Goal: Transaction & Acquisition: Subscribe to service/newsletter

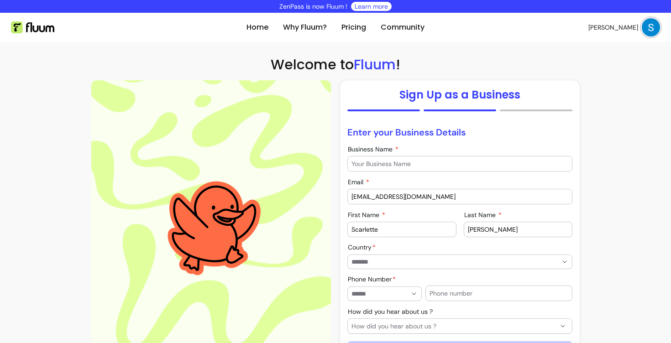
click at [416, 162] on input "Business Name" at bounding box center [460, 163] width 217 height 9
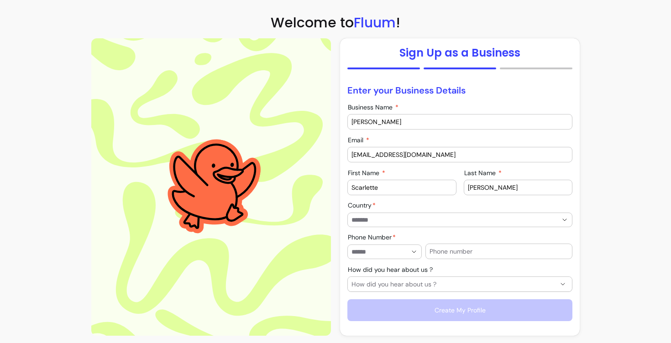
type input "Scarlette Alexandra"
click at [446, 225] on div at bounding box center [460, 220] width 217 height 14
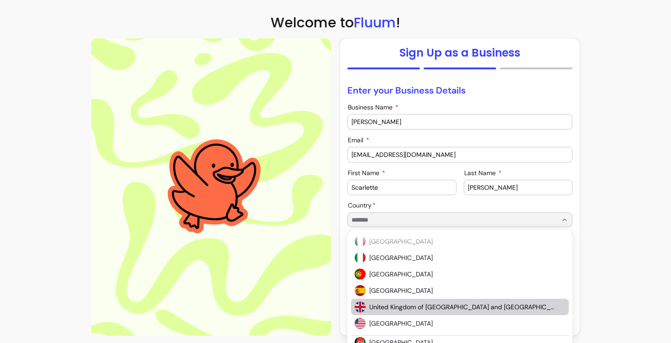
click at [432, 306] on span "United Kingdom of Great Britain and Northern Ireland" at bounding box center [462, 307] width 187 height 9
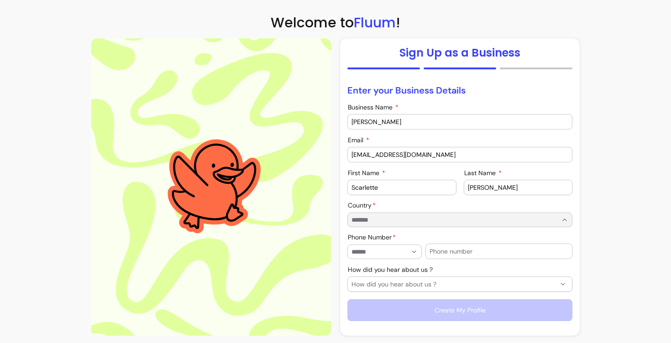
type input "**********"
drag, startPoint x: 512, startPoint y: 189, endPoint x: 464, endPoint y: 189, distance: 47.5
click at [464, 189] on div "Last Name Alexandra" at bounding box center [518, 188] width 109 height 16
type input "De Gregorio"
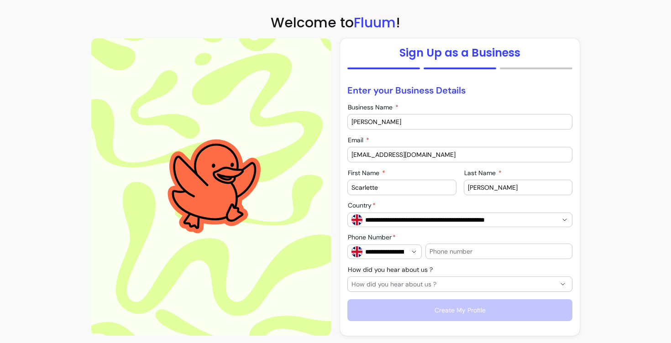
click at [410, 183] on input "Scarlette" at bounding box center [402, 187] width 101 height 9
click at [419, 189] on input "Scarlette" at bounding box center [402, 187] width 101 height 9
type input "Scarlette Alexandra"
click at [560, 205] on div "**********" at bounding box center [460, 215] width 225 height 25
drag, startPoint x: 377, startPoint y: 122, endPoint x: 452, endPoint y: 120, distance: 74.9
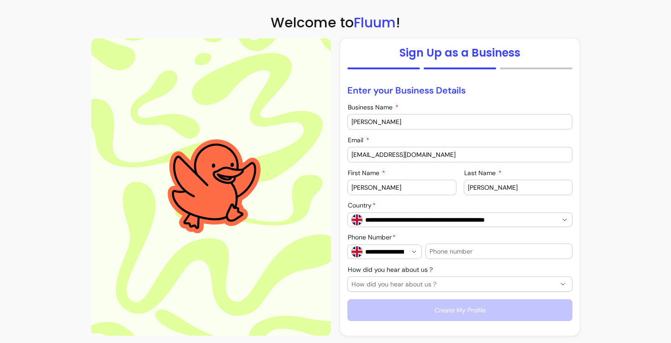
click at [452, 120] on input "Scarlette Alexandra" at bounding box center [460, 121] width 217 height 9
type input "Scarlette"
click at [474, 238] on div "**********" at bounding box center [460, 247] width 225 height 25
click at [480, 253] on input "text" at bounding box center [499, 251] width 139 height 9
type input "07826714872"
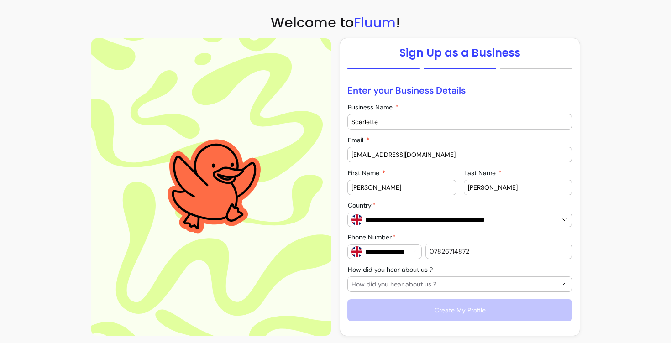
type input "**********"
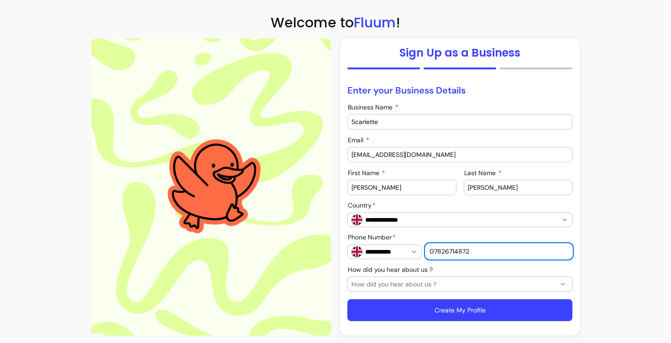
click at [451, 289] on span "How did you hear about us ?" at bounding box center [455, 284] width 206 height 9
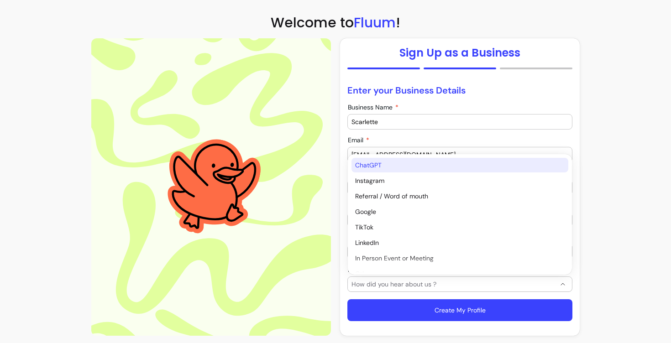
click at [418, 160] on li "ChatGPT" at bounding box center [460, 165] width 217 height 15
select select "*******"
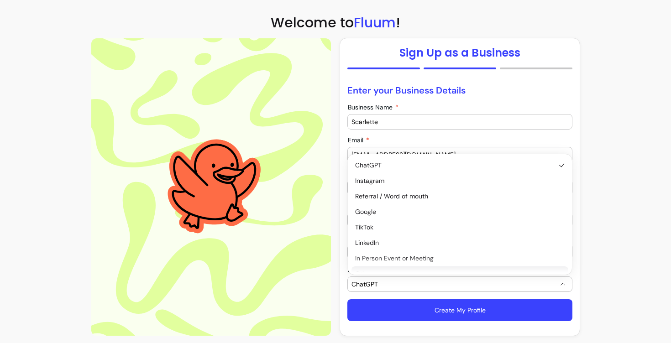
click at [447, 291] on div "ChatGPT" at bounding box center [455, 284] width 206 height 15
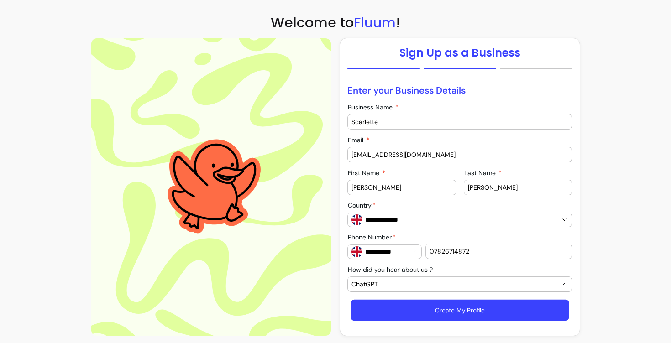
click at [451, 305] on button "Create My Profile" at bounding box center [460, 310] width 218 height 21
type input "Scarlette Alexandra"
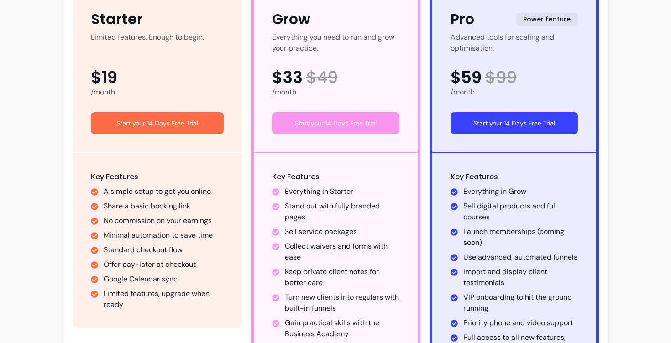
scroll to position [159, 0]
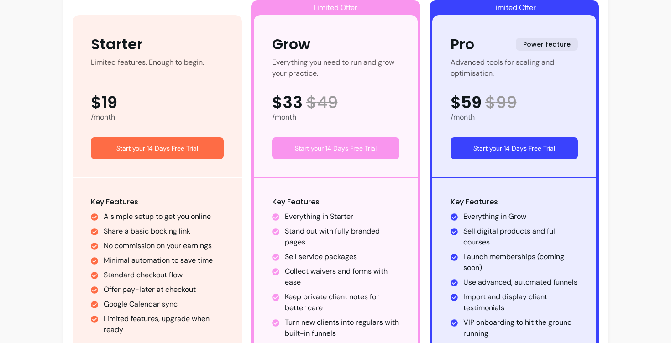
click at [519, 153] on button "Start your 14 Days Free Trial" at bounding box center [514, 148] width 127 height 22
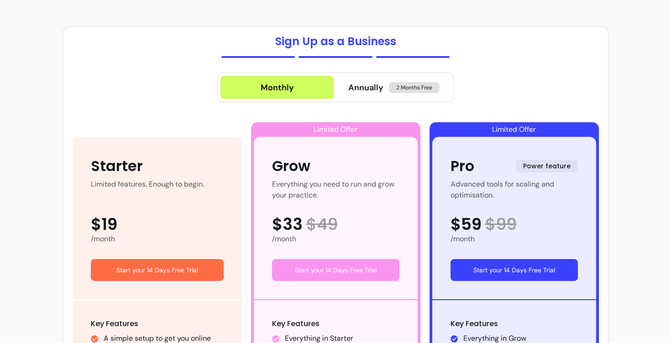
scroll to position [40, 0]
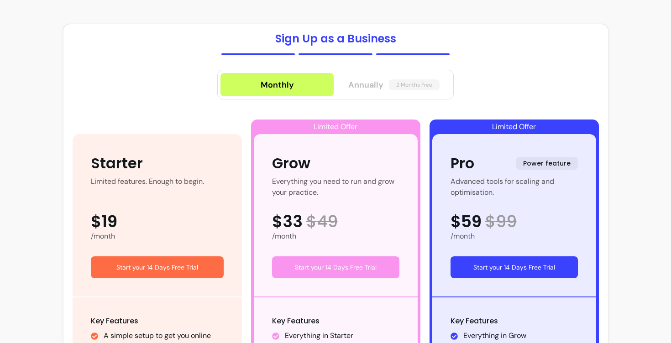
click at [373, 82] on span "Annually" at bounding box center [365, 85] width 35 height 13
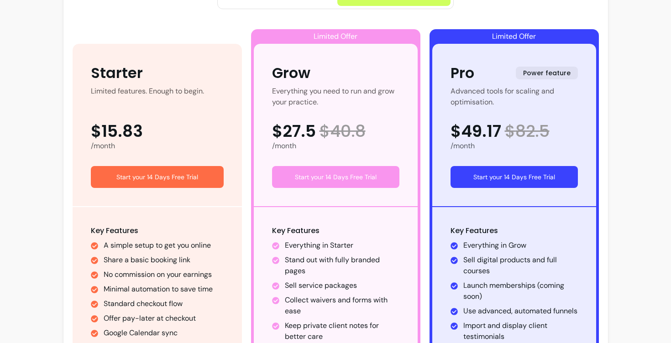
scroll to position [146, 0]
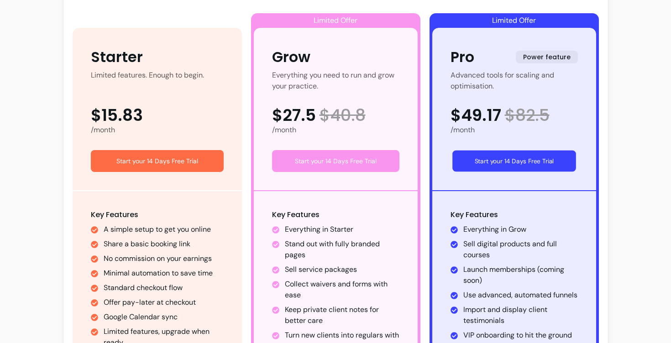
click at [520, 165] on button "Start your 14 Days Free Trial" at bounding box center [515, 161] width 124 height 21
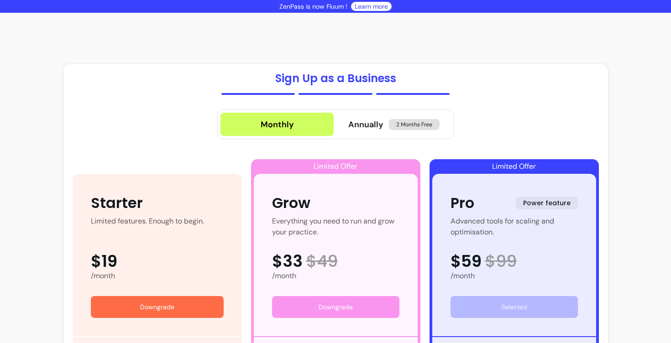
click at [371, 5] on link "Learn more" at bounding box center [371, 6] width 33 height 9
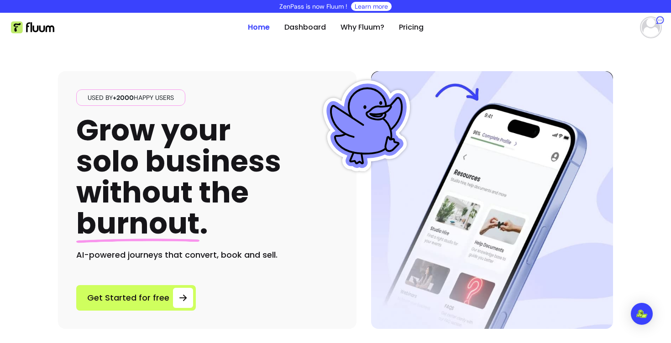
click at [649, 27] on img at bounding box center [651, 27] width 18 height 18
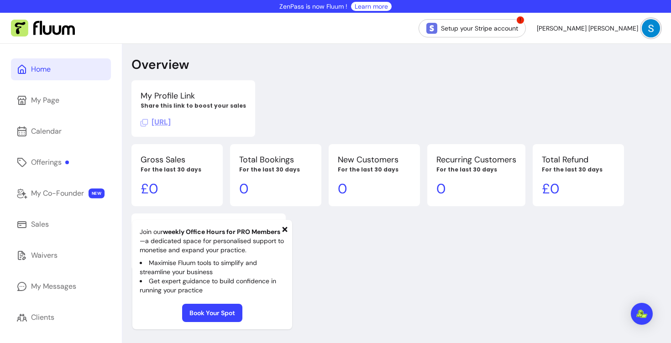
scroll to position [49, 0]
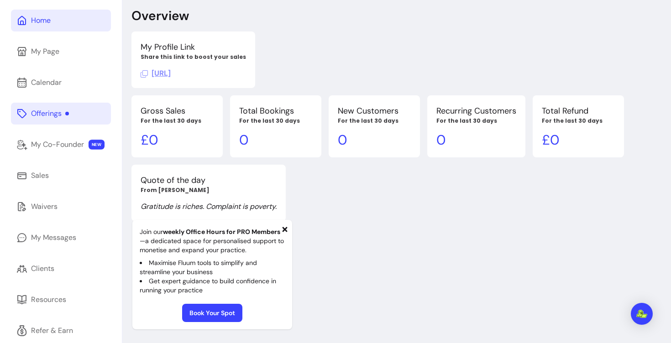
click at [54, 115] on div "Offerings" at bounding box center [50, 113] width 38 height 11
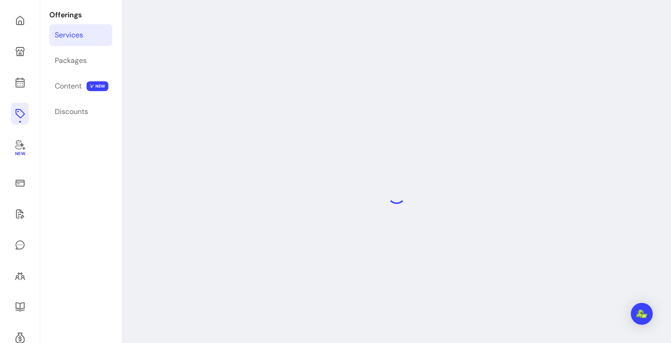
scroll to position [44, 0]
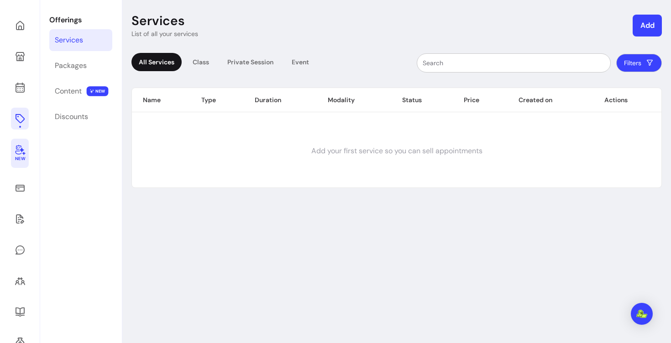
click at [16, 152] on icon at bounding box center [20, 149] width 11 height 11
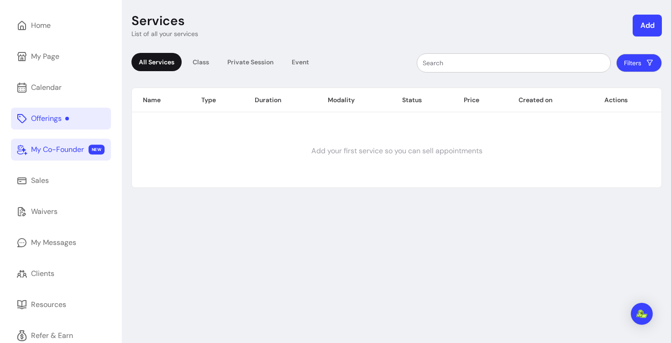
click at [57, 148] on div "My Co-Founder" at bounding box center [57, 149] width 53 height 11
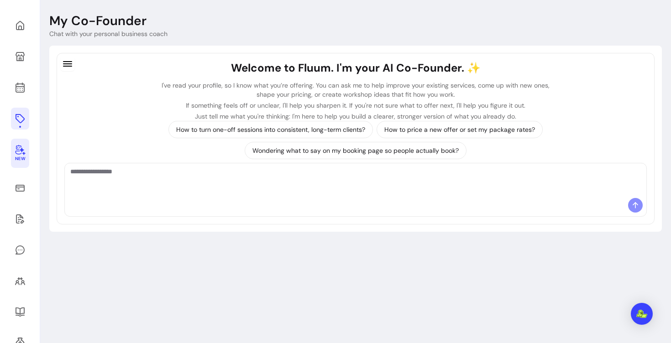
click at [180, 188] on textarea "Ask me anything..." at bounding box center [355, 180] width 571 height 27
type textarea "**********"
drag, startPoint x: 147, startPoint y: 175, endPoint x: 20, endPoint y: 174, distance: 126.5
click at [20, 174] on div "**********" at bounding box center [335, 200] width 671 height 400
click at [20, 58] on icon at bounding box center [20, 56] width 11 height 11
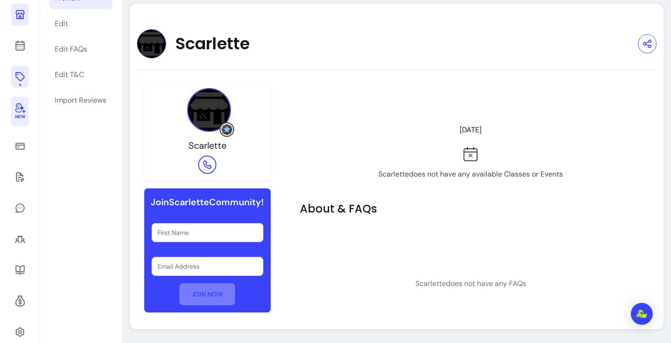
scroll to position [100, 0]
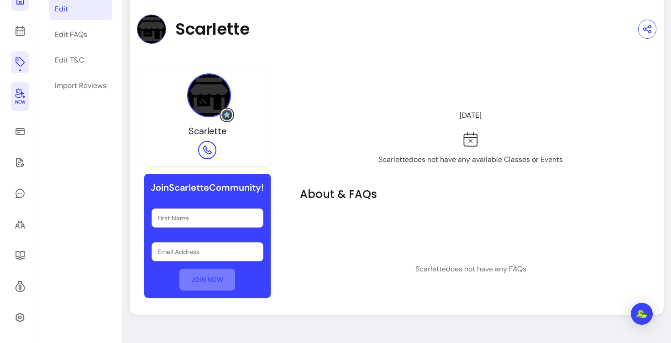
click at [70, 7] on link "Edit" at bounding box center [80, 9] width 63 height 22
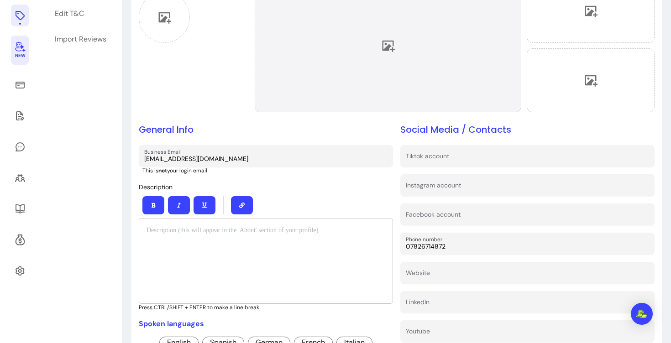
scroll to position [147, 0]
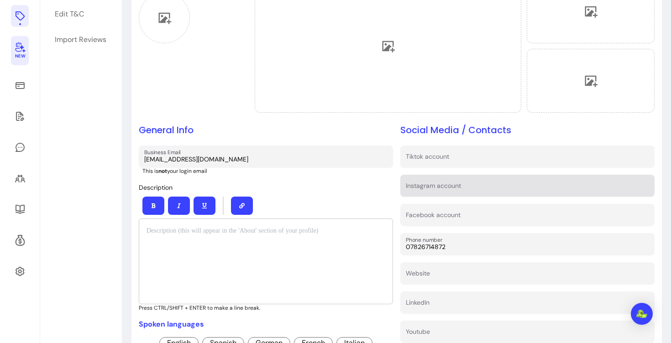
click at [464, 195] on div "Instagram account" at bounding box center [527, 186] width 254 height 22
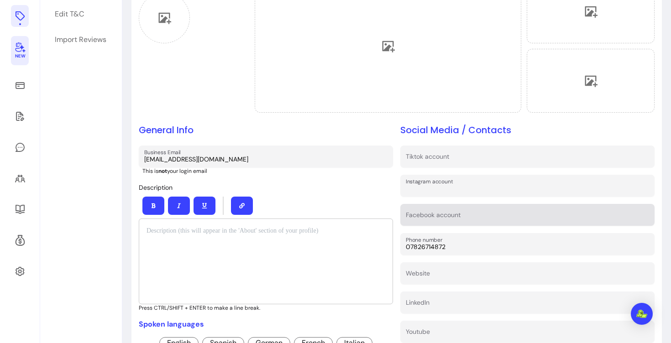
paste input "[URL][DOMAIN_NAME]"
type input "[URL][DOMAIN_NAME]"
click at [474, 219] on input "Facebook account" at bounding box center [527, 217] width 243 height 9
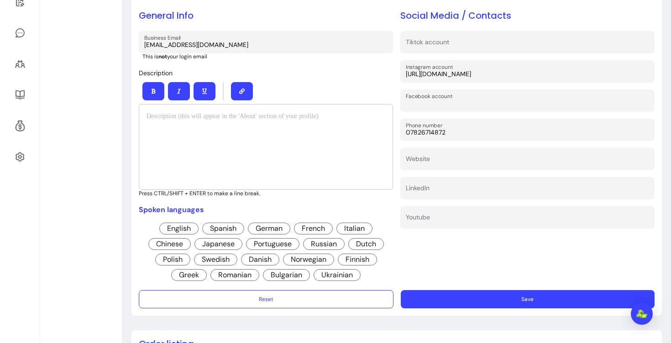
scroll to position [280, 0]
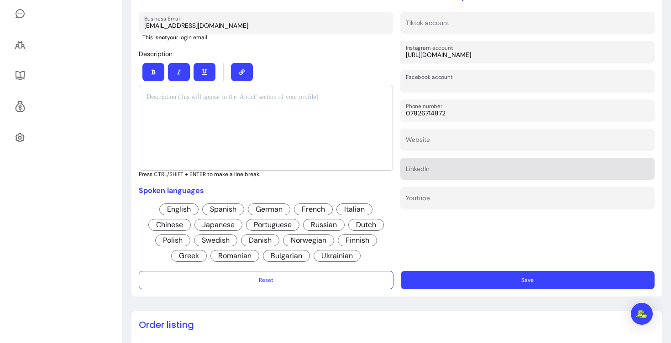
click at [467, 173] on input "LinkedIn" at bounding box center [527, 171] width 243 height 9
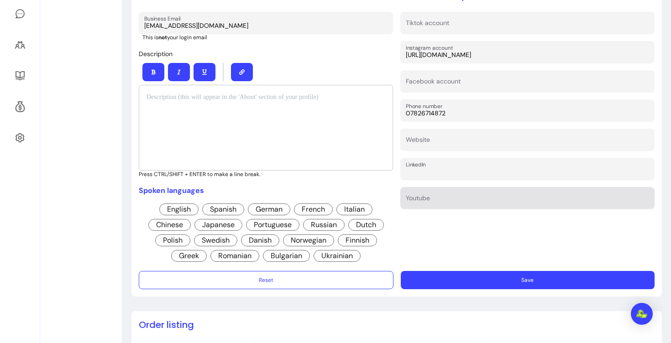
paste input "[URL][DOMAIN_NAME][PERSON_NAME]"
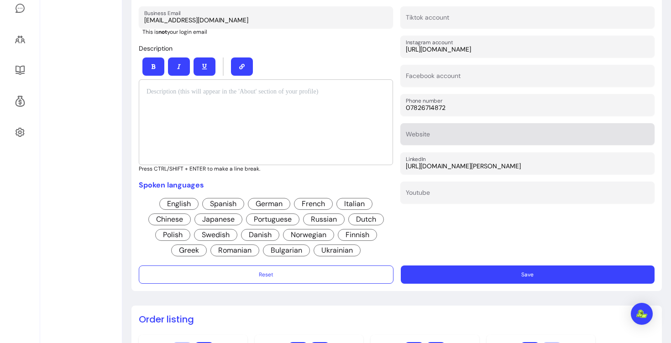
scroll to position [287, 0]
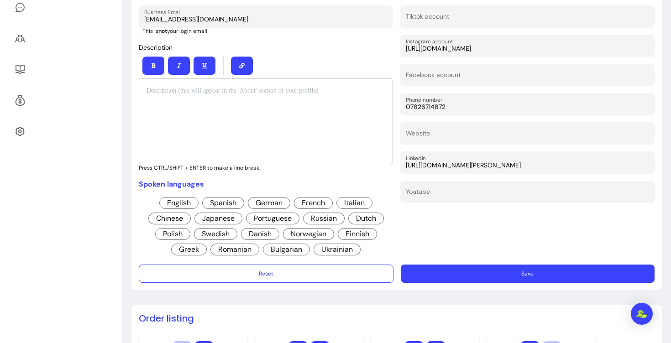
type input "[URL][DOMAIN_NAME][PERSON_NAME]"
click at [461, 278] on button "Save" at bounding box center [528, 274] width 254 height 18
click at [182, 204] on span "English" at bounding box center [178, 203] width 39 height 12
click at [211, 204] on span "Spanish" at bounding box center [223, 203] width 42 height 12
click at [364, 204] on span "Italian" at bounding box center [355, 203] width 36 height 12
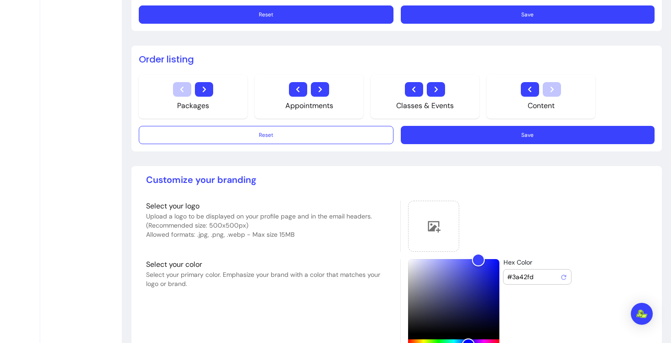
scroll to position [600, 0]
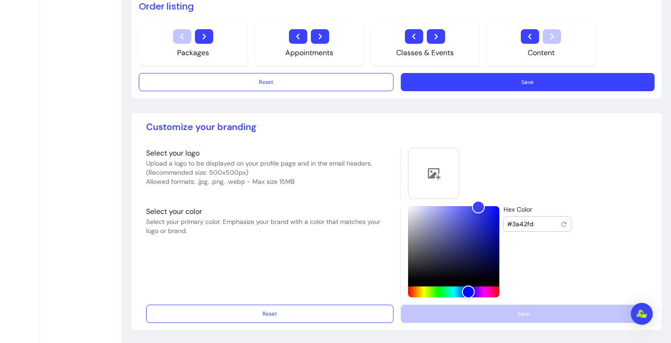
drag, startPoint x: 548, startPoint y: 225, endPoint x: 500, endPoint y: 221, distance: 48.5
click at [500, 221] on div "Hex Color #3a42fd" at bounding box center [523, 251] width 247 height 91
paste input "Hex Color"
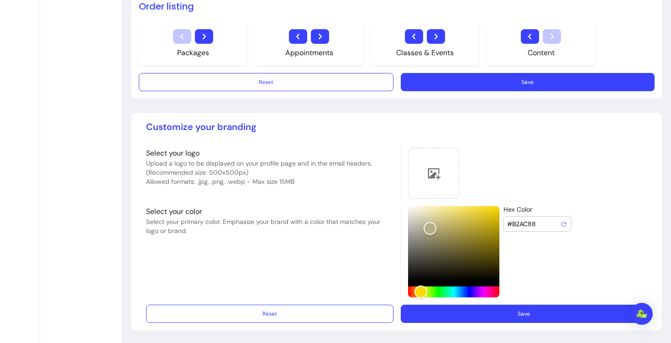
drag, startPoint x: 551, startPoint y: 225, endPoint x: 485, endPoint y: 221, distance: 66.8
click at [485, 221] on div "Hex Color #B2AC88" at bounding box center [523, 251] width 247 height 91
drag, startPoint x: 548, startPoint y: 227, endPoint x: 493, endPoint y: 222, distance: 55.0
click at [493, 222] on div "Hex Color #B2AC88" at bounding box center [523, 251] width 247 height 91
paste input "Hex Color"
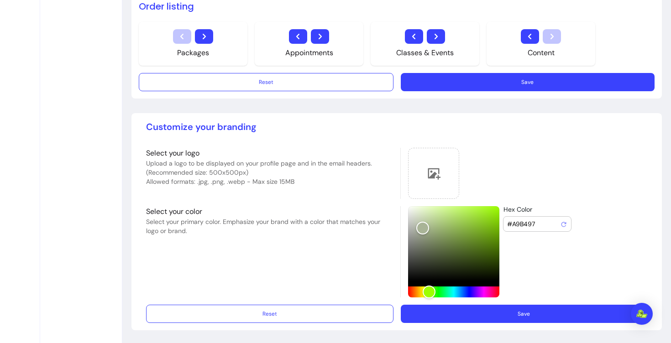
type input "#A9B497"
click at [538, 314] on button "Save" at bounding box center [524, 314] width 247 height 18
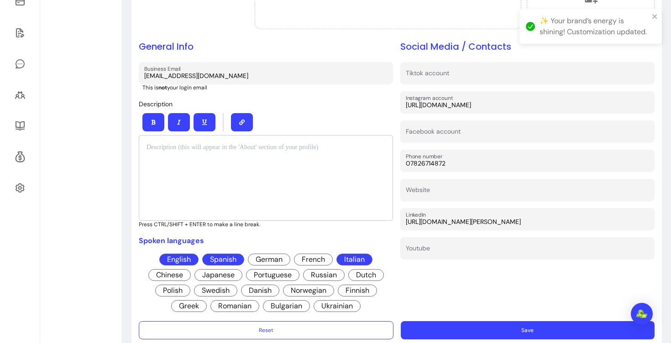
scroll to position [0, 0]
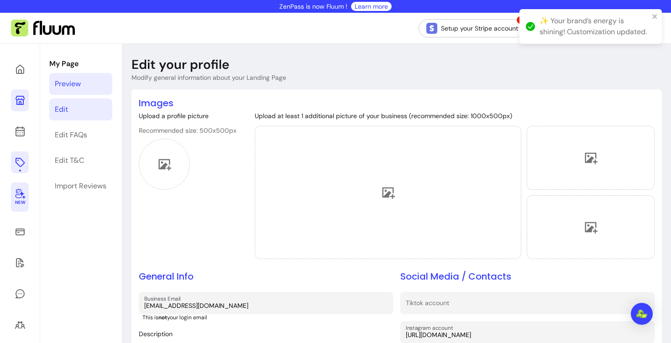
click at [93, 78] on link "Preview" at bounding box center [80, 84] width 63 height 22
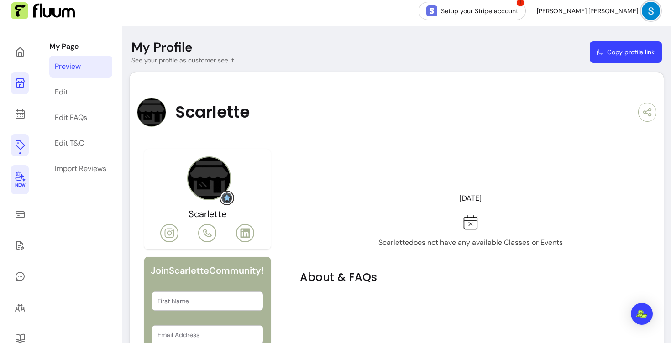
scroll to position [12, 0]
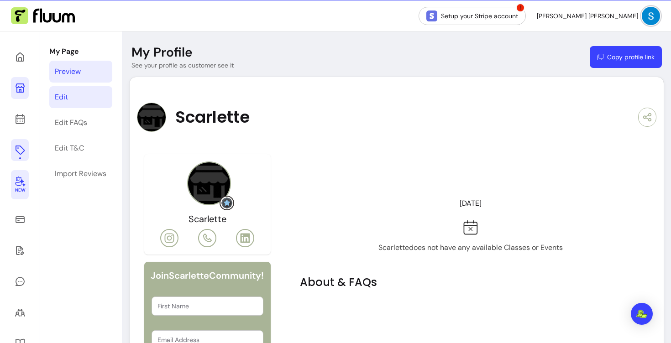
click at [85, 99] on link "Edit" at bounding box center [80, 97] width 63 height 22
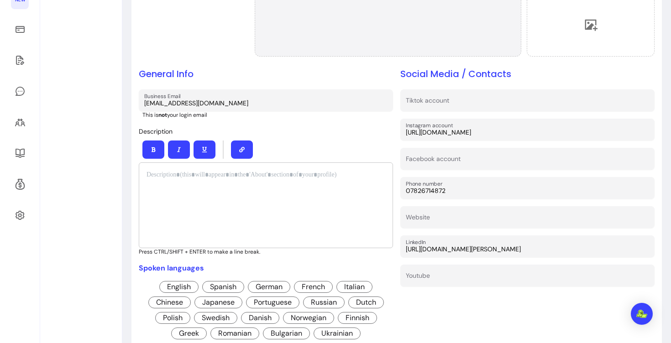
scroll to position [205, 0]
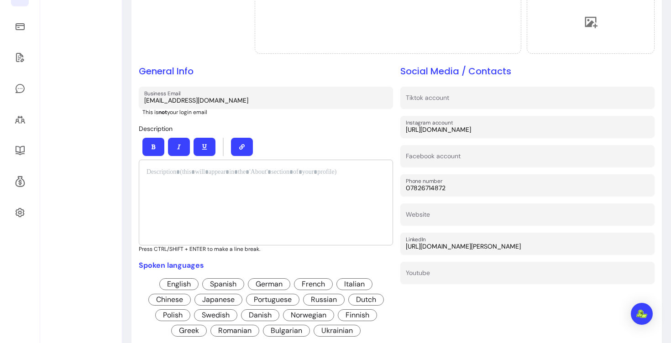
drag, startPoint x: 479, startPoint y: 189, endPoint x: 388, endPoint y: 189, distance: 91.3
click at [388, 189] on div "Images Upload a profile picture Recommended size: 500x500px Upload at least 1 a…" at bounding box center [397, 115] width 516 height 448
click at [302, 121] on div "General Info Business Email [EMAIL_ADDRESS][DOMAIN_NAME] This is not your login…" at bounding box center [266, 202] width 254 height 274
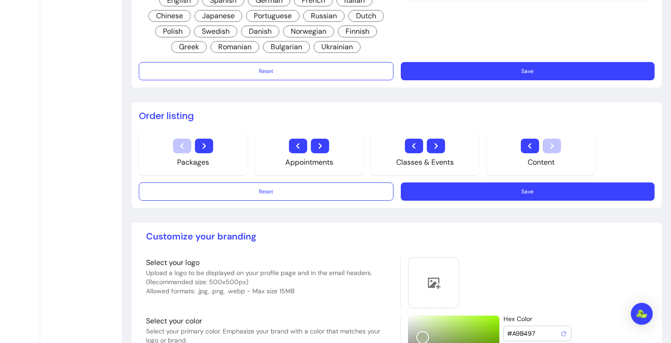
scroll to position [492, 0]
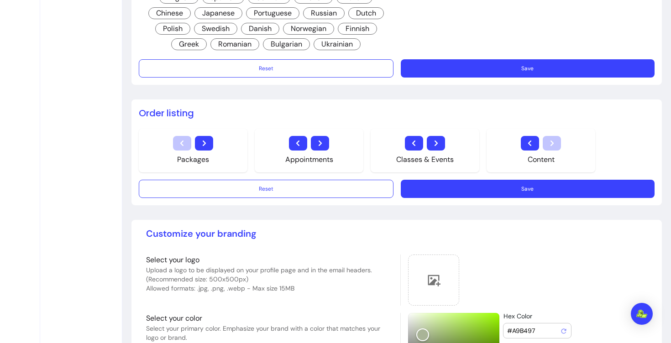
click at [490, 70] on button "Save" at bounding box center [528, 68] width 254 height 18
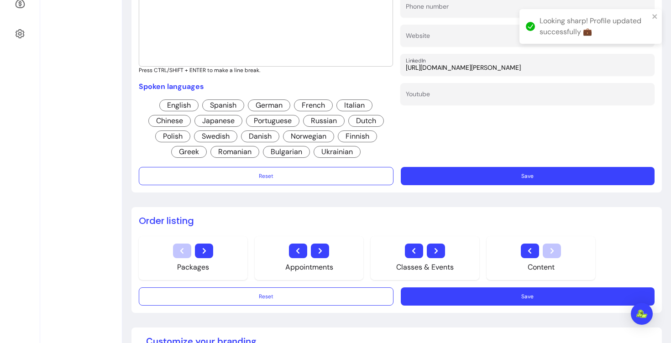
scroll to position [381, 0]
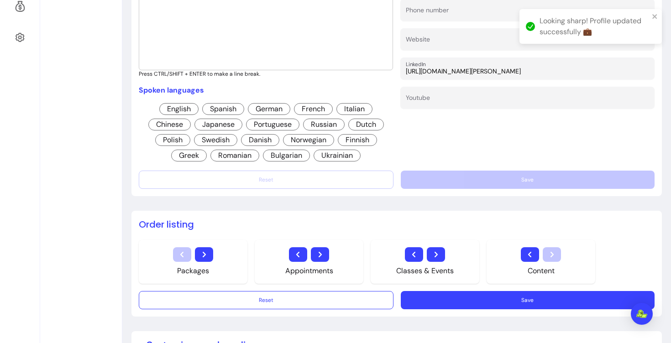
click at [180, 110] on span "English" at bounding box center [178, 109] width 39 height 12
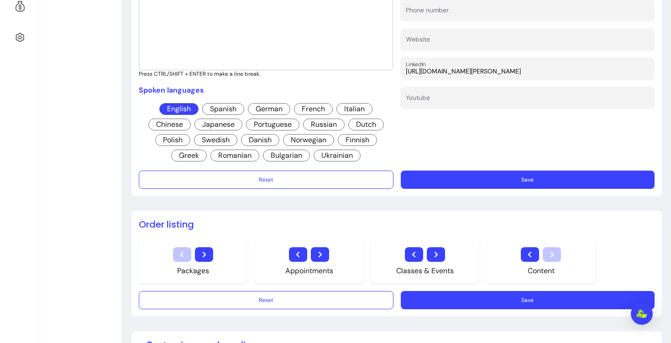
click at [225, 111] on span "Spanish" at bounding box center [223, 109] width 42 height 12
click at [358, 113] on span "Italian" at bounding box center [355, 109] width 36 height 12
click at [482, 175] on button "Save" at bounding box center [528, 180] width 254 height 18
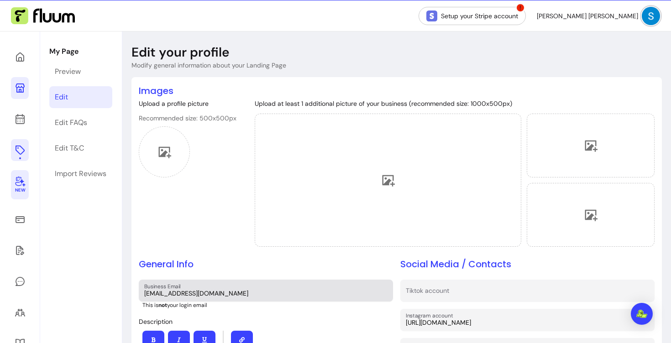
scroll to position [10, 0]
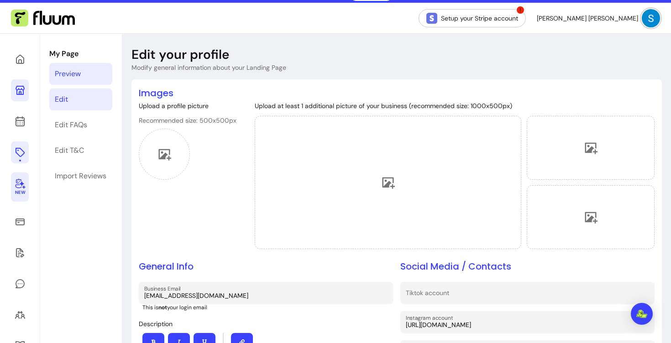
click at [64, 72] on div "Preview" at bounding box center [68, 73] width 26 height 11
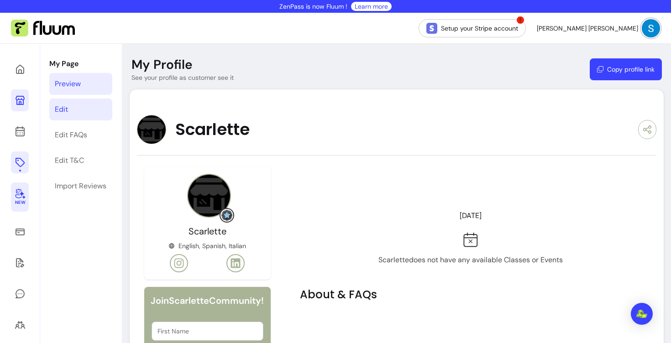
click at [85, 109] on link "Edit" at bounding box center [80, 110] width 63 height 22
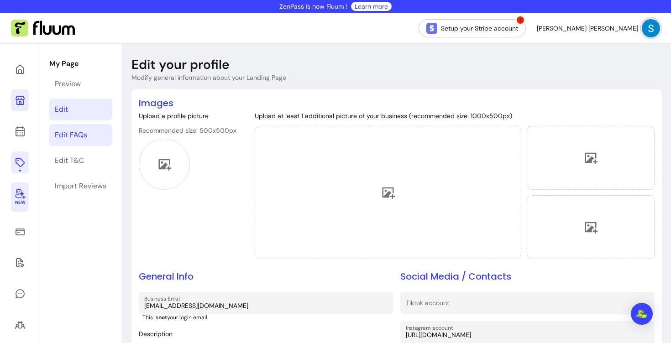
click at [92, 133] on link "Edit FAQs" at bounding box center [80, 135] width 63 height 22
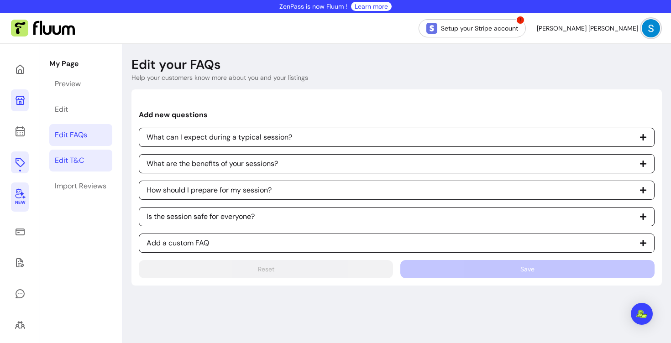
click at [95, 158] on link "Edit T&C" at bounding box center [80, 161] width 63 height 22
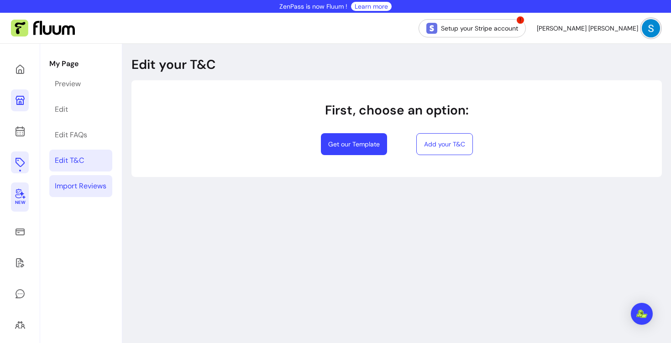
click at [99, 183] on div "Import Reviews" at bounding box center [81, 186] width 52 height 11
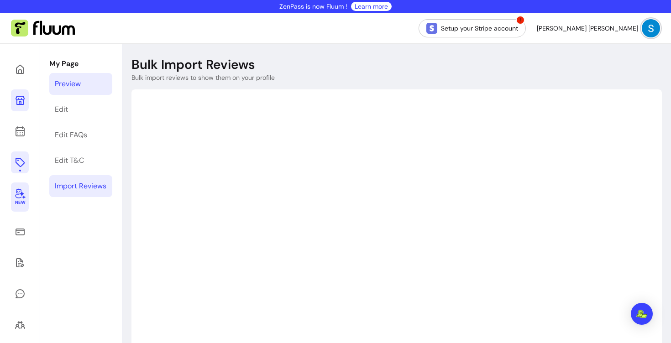
click at [79, 86] on div "Preview" at bounding box center [68, 84] width 26 height 11
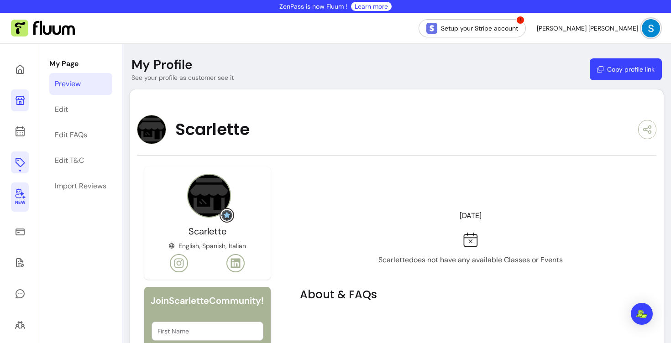
click at [223, 205] on img at bounding box center [209, 196] width 44 height 44
click at [98, 112] on link "Edit" at bounding box center [80, 110] width 63 height 22
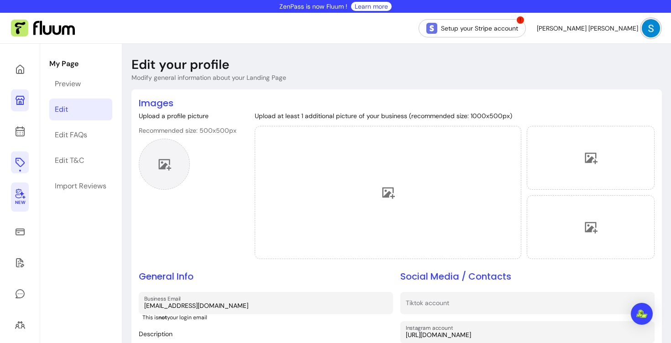
click at [184, 161] on div at bounding box center [164, 164] width 51 height 51
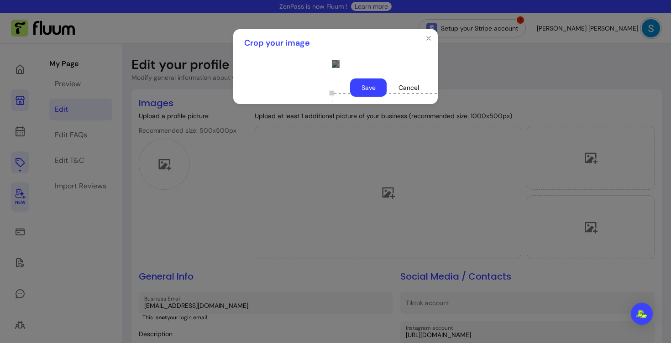
click at [367, 215] on div "Use the arrow keys to move the crop selection area" at bounding box center [423, 184] width 183 height 183
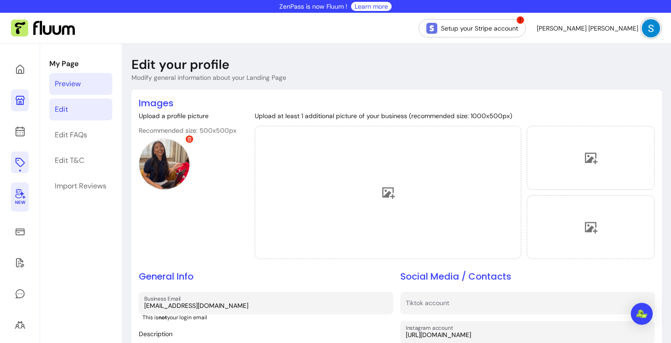
click at [91, 84] on link "Preview" at bounding box center [80, 84] width 63 height 22
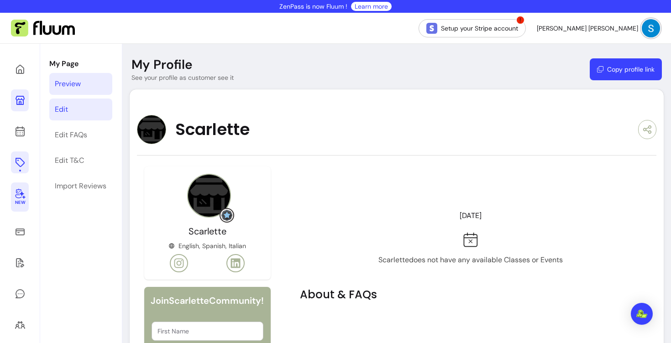
click at [84, 111] on link "Edit" at bounding box center [80, 110] width 63 height 22
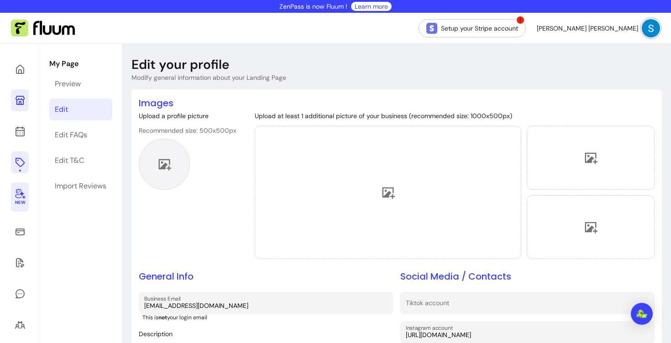
click at [173, 160] on div at bounding box center [164, 164] width 51 height 51
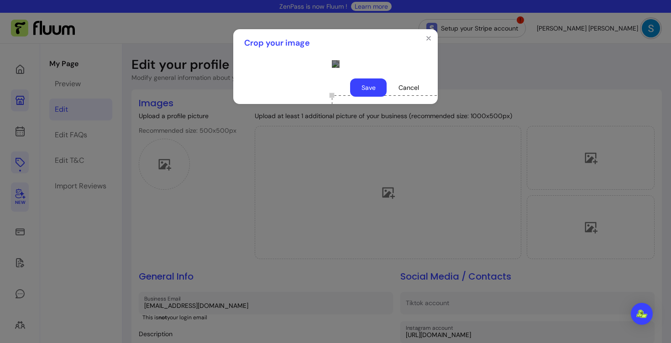
click at [380, 185] on div "Use the arrow keys to move the crop selection area" at bounding box center [423, 186] width 183 height 183
click at [380, 186] on div "Use the arrow keys to move the crop selection area" at bounding box center [423, 187] width 183 height 183
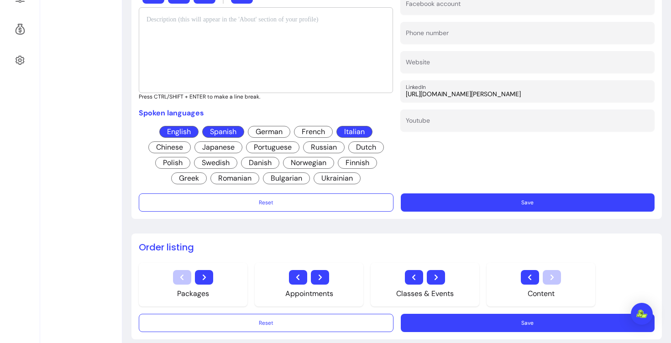
scroll to position [359, 0]
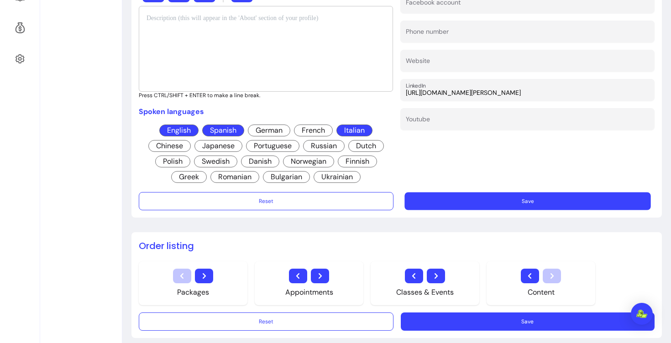
click at [493, 198] on button "Save" at bounding box center [528, 202] width 247 height 18
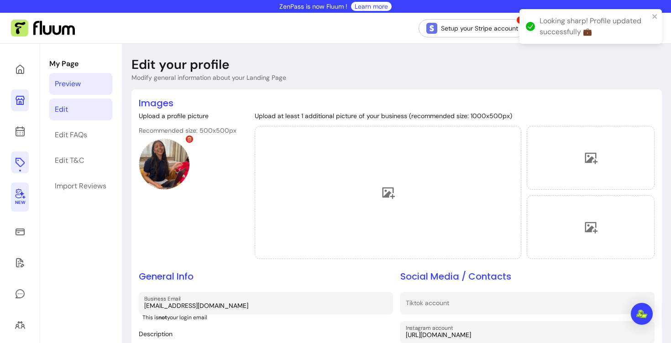
click at [80, 79] on div "Preview" at bounding box center [68, 84] width 26 height 11
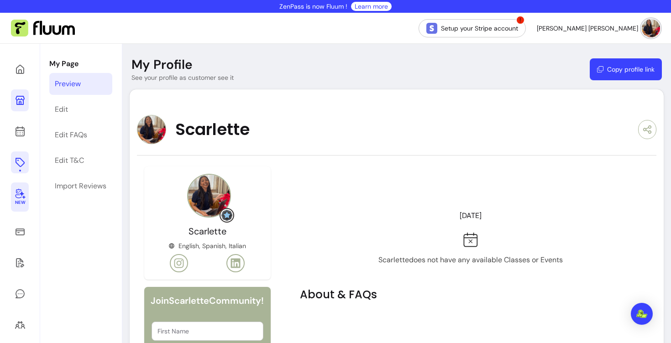
click at [212, 192] on img at bounding box center [209, 196] width 44 height 44
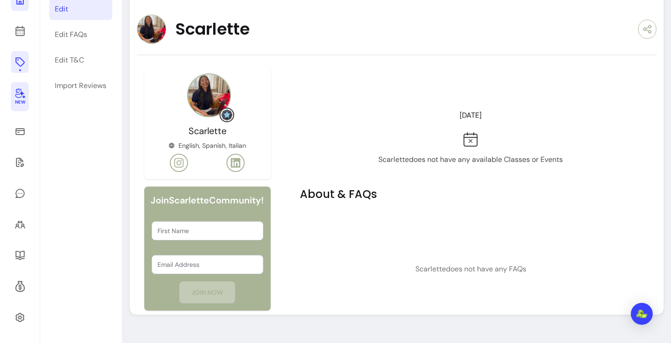
click at [73, 12] on link "Edit" at bounding box center [80, 9] width 63 height 22
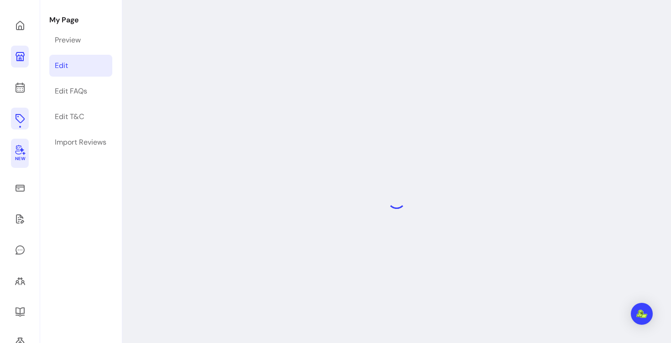
scroll to position [44, 0]
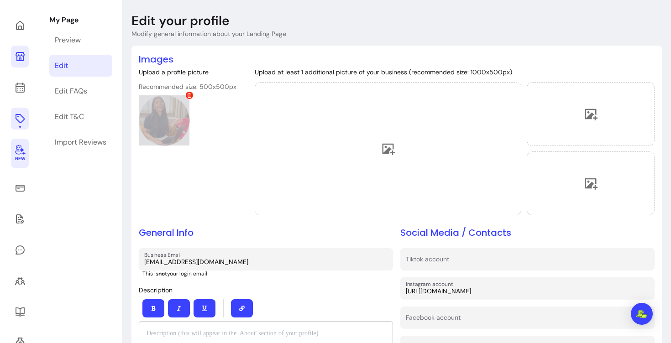
click at [183, 101] on div at bounding box center [164, 120] width 51 height 51
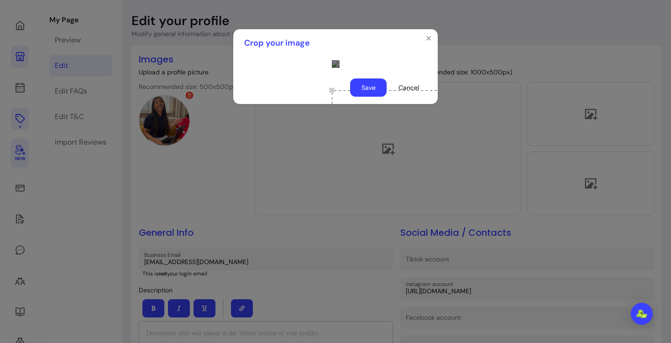
click at [377, 221] on div "Use the arrow keys to move the crop selection area" at bounding box center [423, 181] width 183 height 183
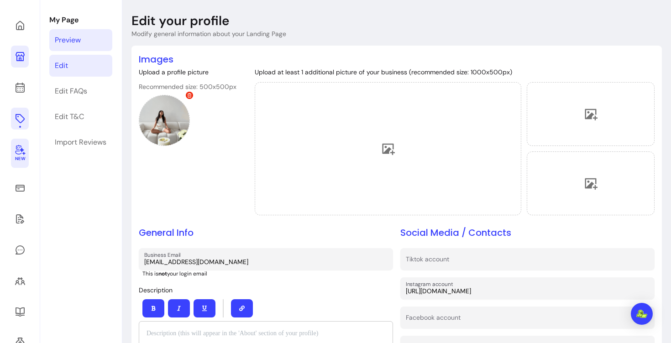
click at [95, 43] on link "Preview" at bounding box center [80, 40] width 63 height 22
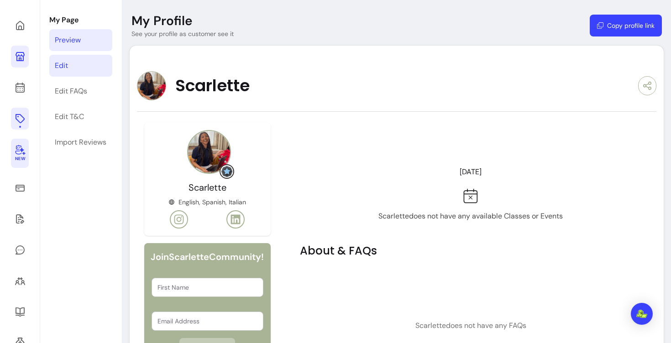
click at [88, 72] on link "Edit" at bounding box center [80, 66] width 63 height 22
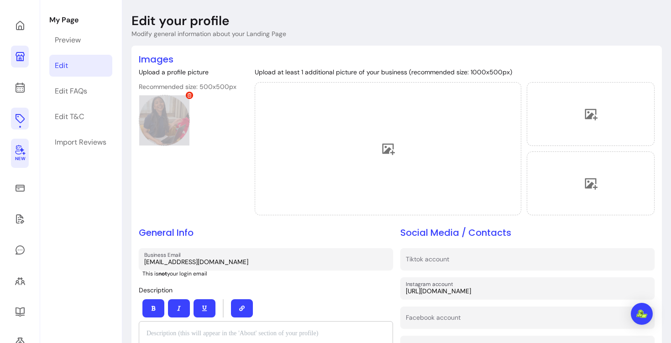
click at [172, 120] on div at bounding box center [164, 120] width 51 height 51
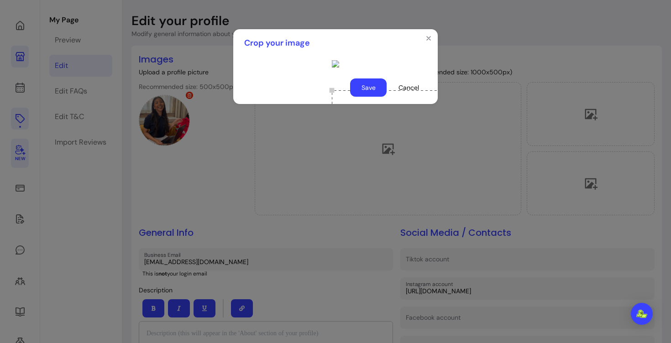
click at [353, 223] on div "Use the arrow keys to move the crop selection area" at bounding box center [423, 181] width 183 height 183
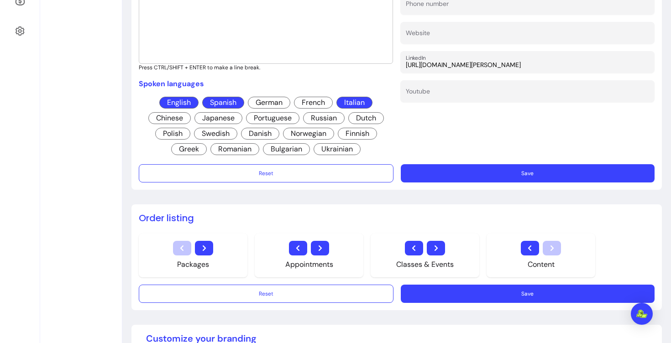
scroll to position [391, 0]
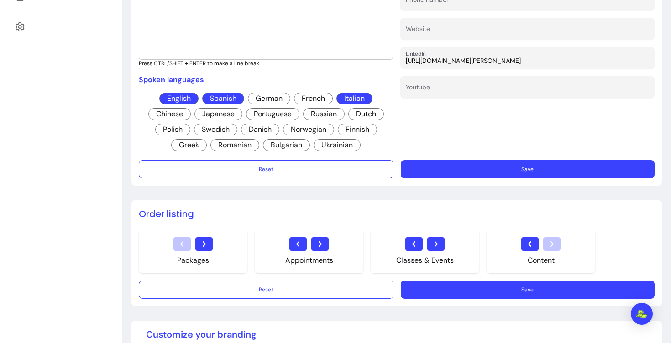
click at [510, 172] on button "Save" at bounding box center [528, 169] width 254 height 18
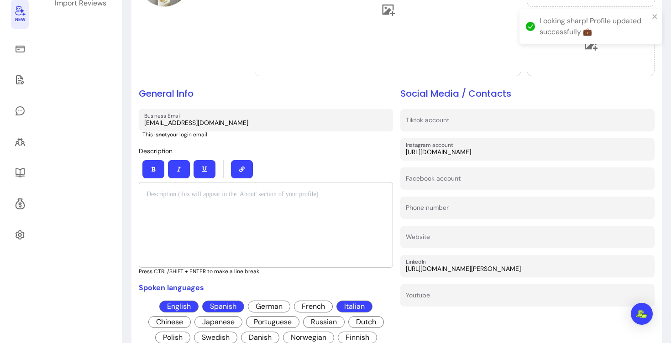
scroll to position [0, 0]
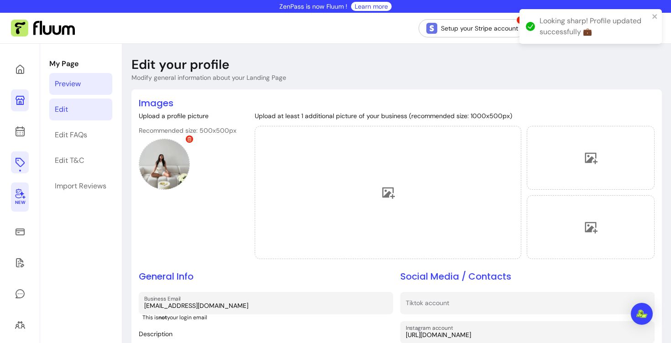
click at [80, 76] on link "Preview" at bounding box center [80, 84] width 63 height 22
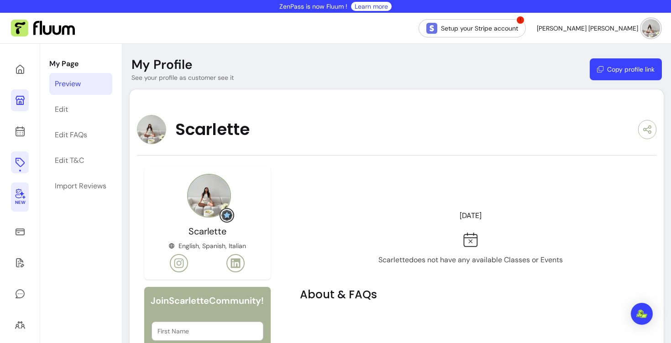
click at [23, 196] on icon at bounding box center [20, 194] width 10 height 11
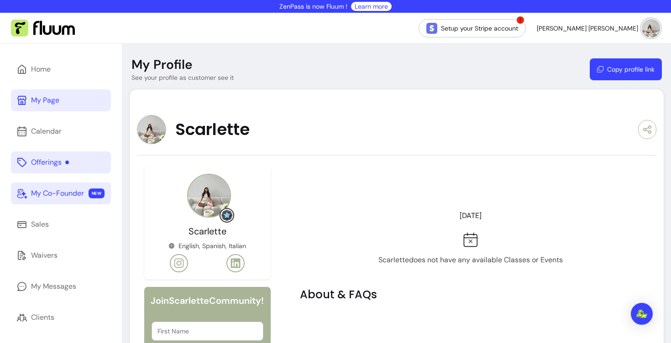
click at [75, 184] on link "My Co-Founder NEW" at bounding box center [61, 194] width 100 height 22
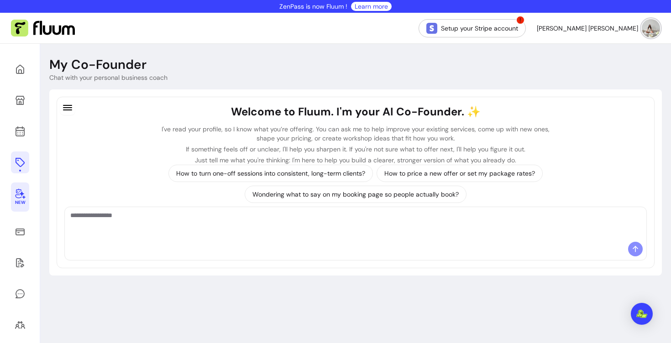
click at [188, 233] on textarea "Ask me anything..." at bounding box center [355, 224] width 571 height 27
type textarea "**********"
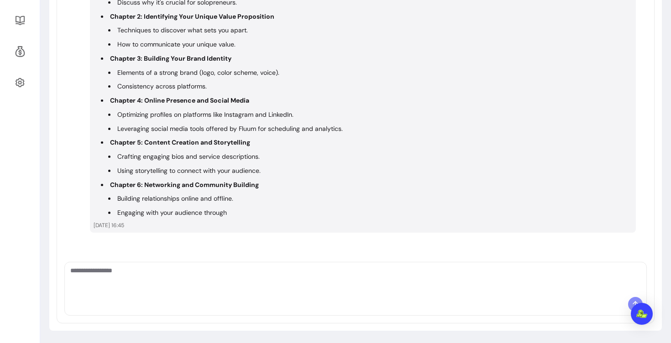
scroll to position [350, 0]
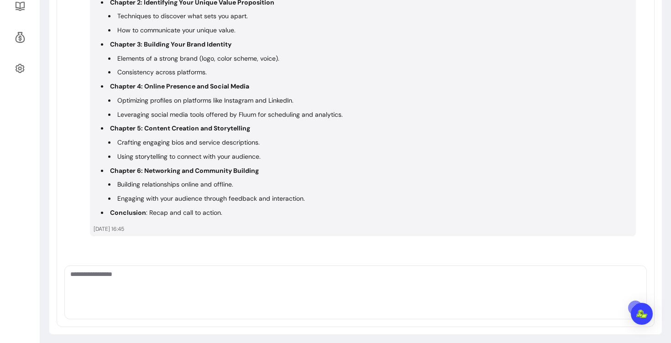
click at [182, 277] on textarea "Ask me anything..." at bounding box center [355, 283] width 571 height 27
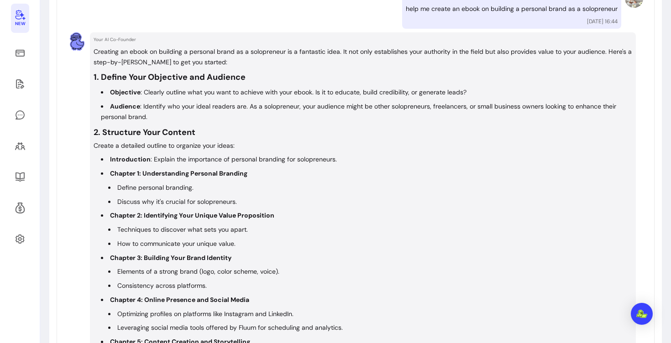
scroll to position [636, 0]
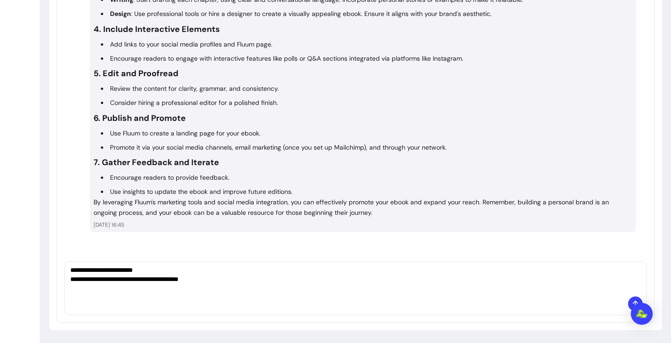
click at [149, 277] on textarea "**********" at bounding box center [355, 279] width 571 height 27
click at [144, 277] on textarea "**********" at bounding box center [355, 279] width 571 height 27
click at [262, 279] on textarea "**********" at bounding box center [355, 279] width 571 height 27
click at [157, 280] on textarea "**********" at bounding box center [355, 279] width 571 height 27
click at [162, 279] on textarea "**********" at bounding box center [355, 279] width 571 height 27
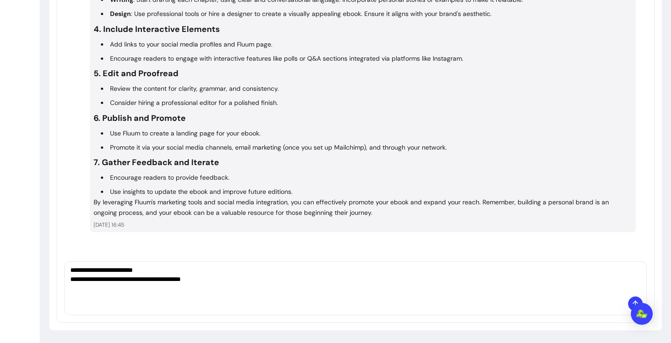
click at [157, 279] on textarea "**********" at bounding box center [355, 279] width 571 height 27
click at [172, 292] on textarea "**********" at bounding box center [355, 279] width 571 height 27
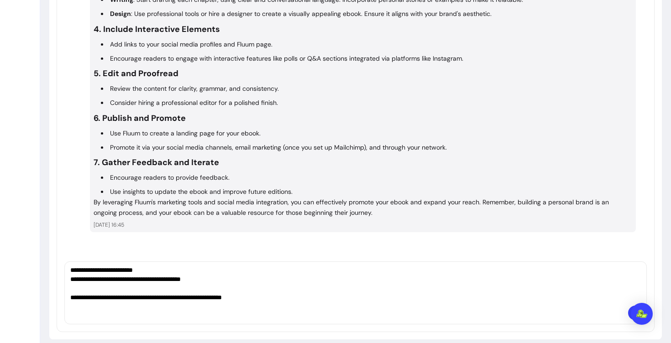
type textarea "**********"
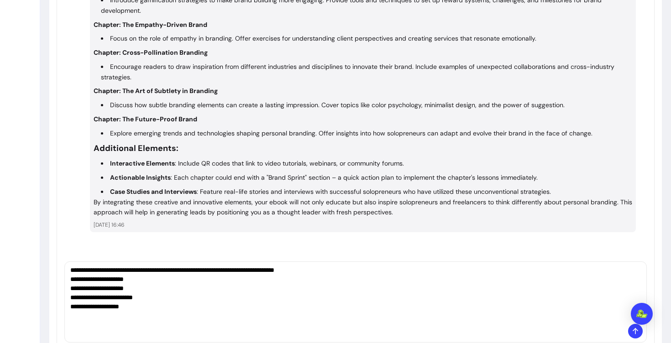
click at [185, 298] on textarea "**********" at bounding box center [355, 293] width 571 height 55
click at [133, 321] on div "**********" at bounding box center [356, 293] width 582 height 62
click at [156, 310] on textarea "**********" at bounding box center [355, 293] width 571 height 55
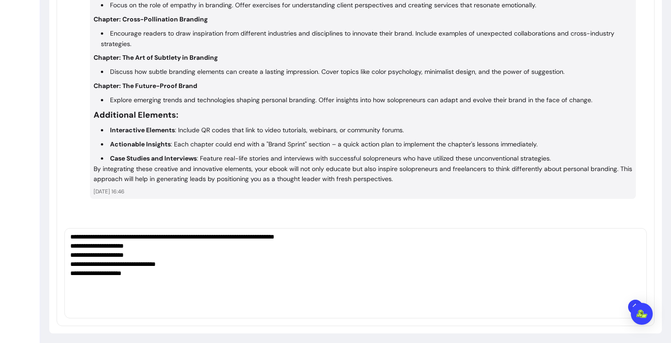
scroll to position [1196, 0]
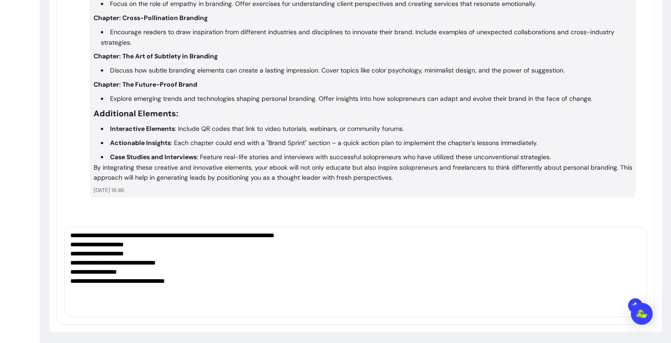
type textarea "**********"
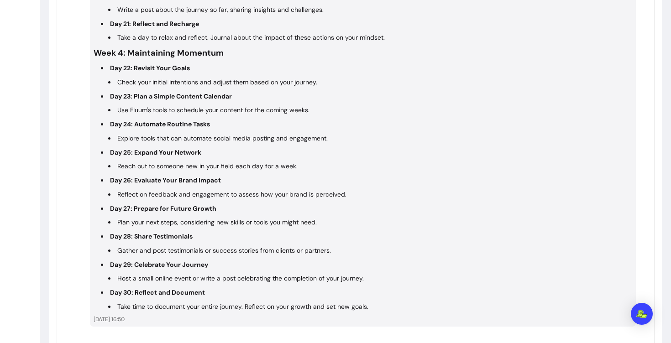
scroll to position [2220, 0]
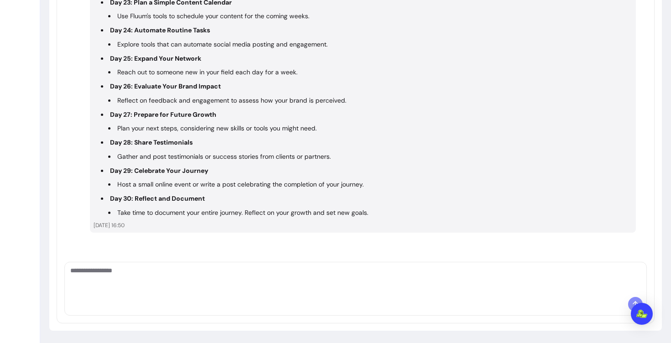
click at [339, 285] on textarea "Ask me anything..." at bounding box center [355, 279] width 571 height 27
type textarea "**********"
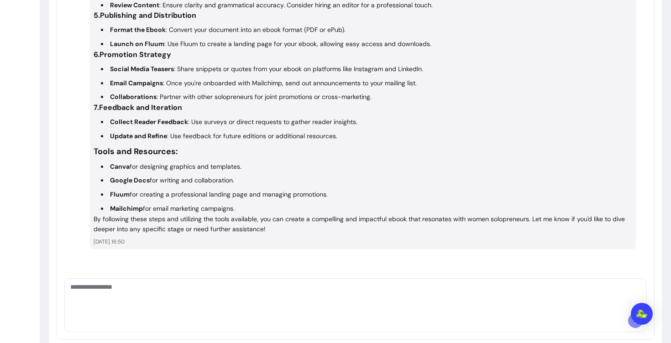
scroll to position [2691, 0]
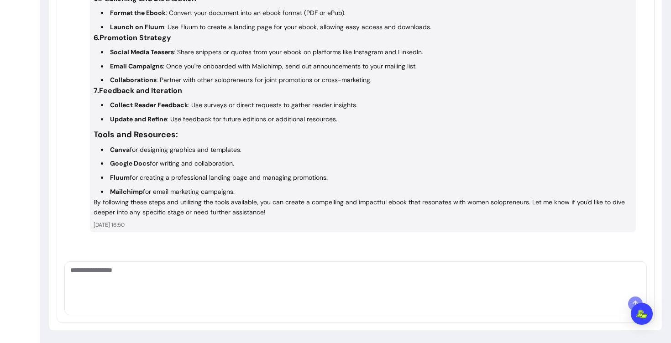
click at [385, 282] on textarea "Ask me anything..." at bounding box center [355, 279] width 571 height 27
type textarea "**********"
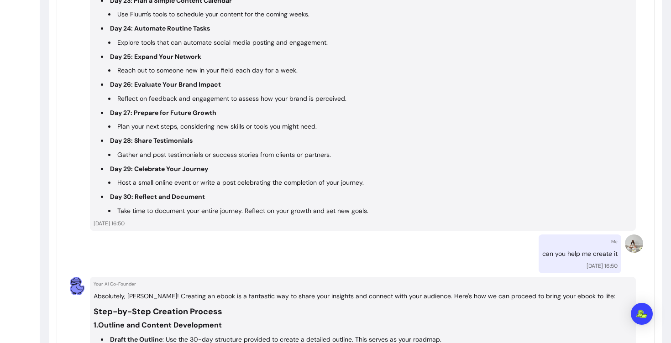
scroll to position [2383, 0]
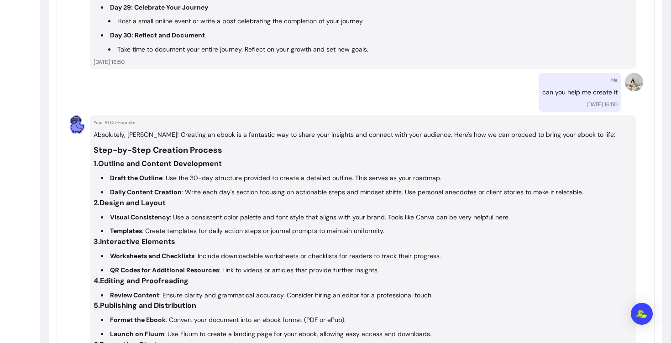
click at [592, 92] on p "can you help me create it" at bounding box center [580, 92] width 75 height 11
click at [634, 81] on img at bounding box center [634, 82] width 18 height 18
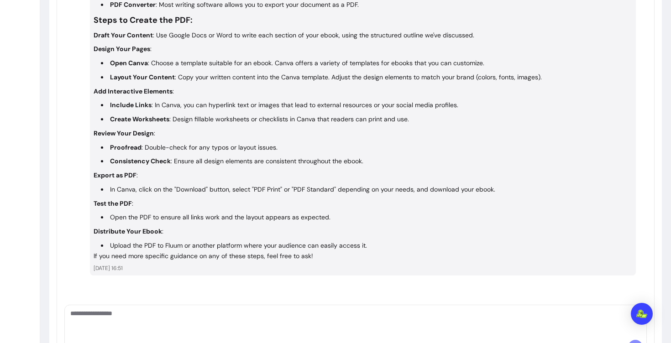
scroll to position [3053, 0]
click at [340, 321] on textarea "Ask me anything..." at bounding box center [355, 323] width 571 height 27
type textarea "**********"
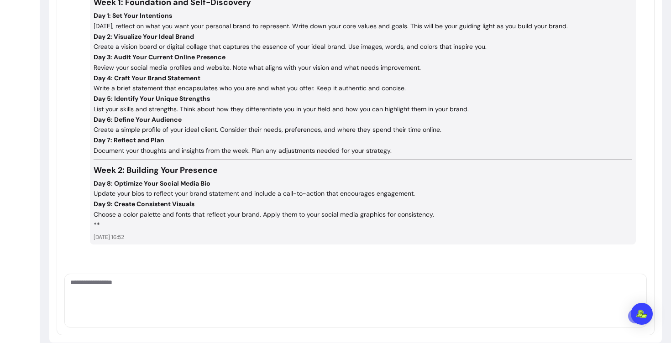
scroll to position [3467, 0]
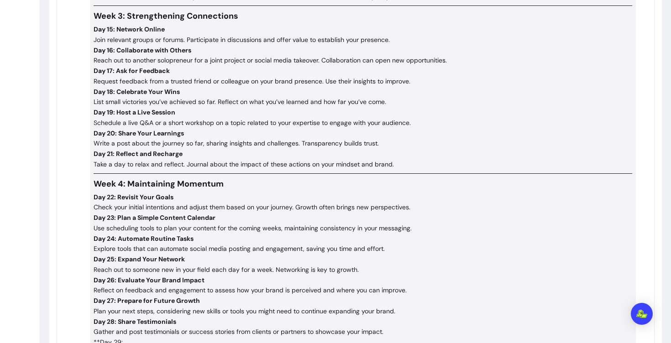
scroll to position [3918, 0]
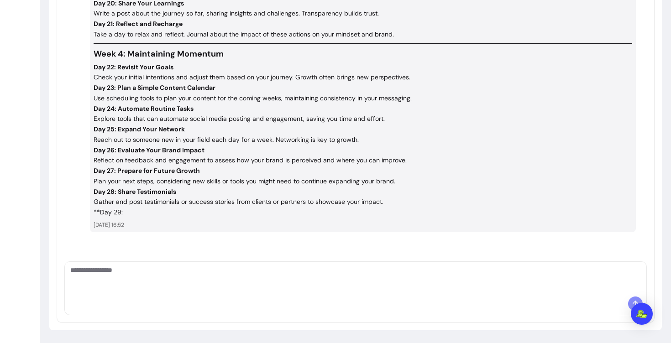
click at [317, 289] on textarea "Ask me anything..." at bounding box center [355, 279] width 571 height 27
type textarea "**********"
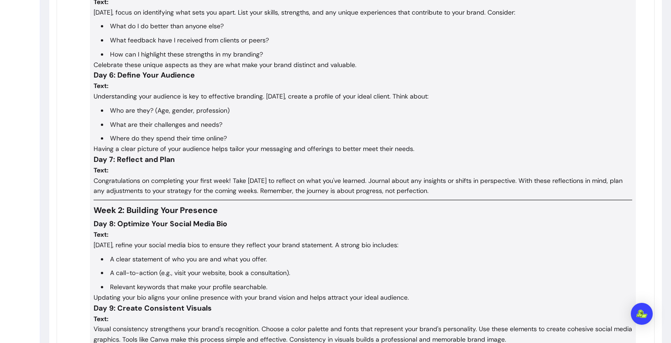
scroll to position [4795, 0]
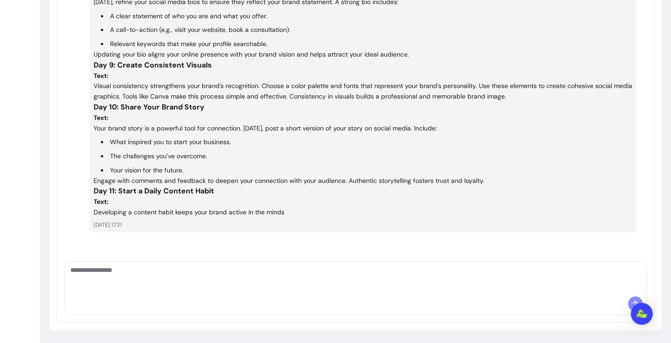
click at [325, 274] on textarea "Ask me anything..." at bounding box center [355, 279] width 571 height 27
type textarea "**********"
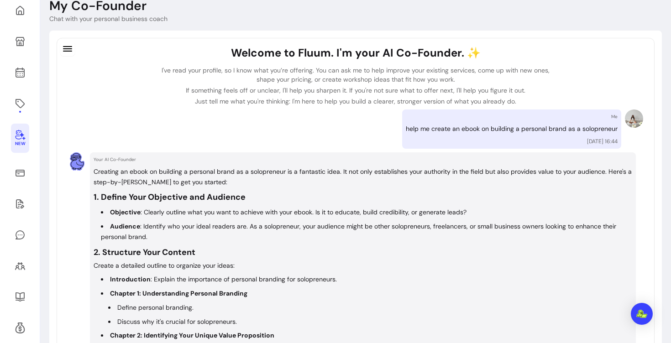
scroll to position [0, 0]
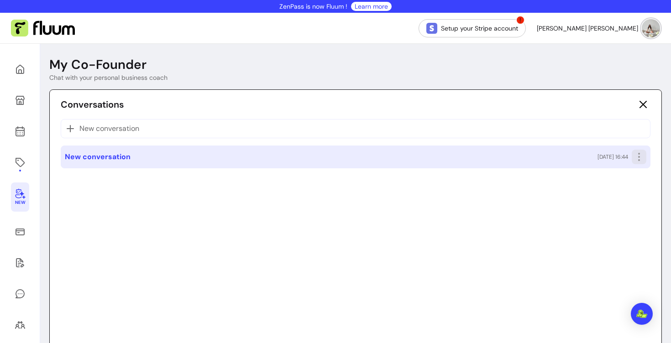
click at [635, 154] on icon "button" at bounding box center [639, 157] width 11 height 11
click at [631, 174] on span "Rename" at bounding box center [606, 178] width 67 height 9
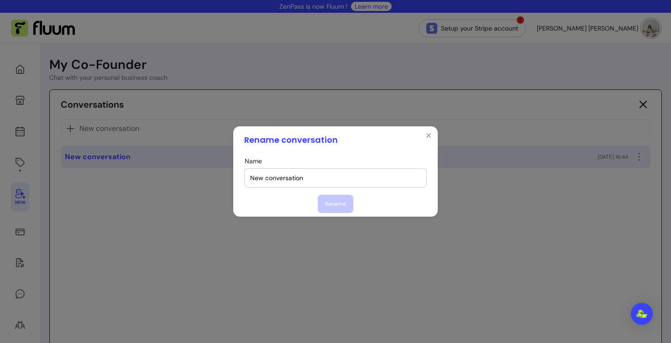
drag, startPoint x: 364, startPoint y: 177, endPoint x: 227, endPoint y: 176, distance: 137.9
click at [227, 176] on div "Rename conversation Name New conversation Rename" at bounding box center [335, 171] width 671 height 343
type input "Ebook"
click at [316, 202] on div "Rename" at bounding box center [335, 204] width 183 height 18
click at [321, 202] on button "Rename" at bounding box center [335, 204] width 35 height 18
